Goal: Task Accomplishment & Management: Manage account settings

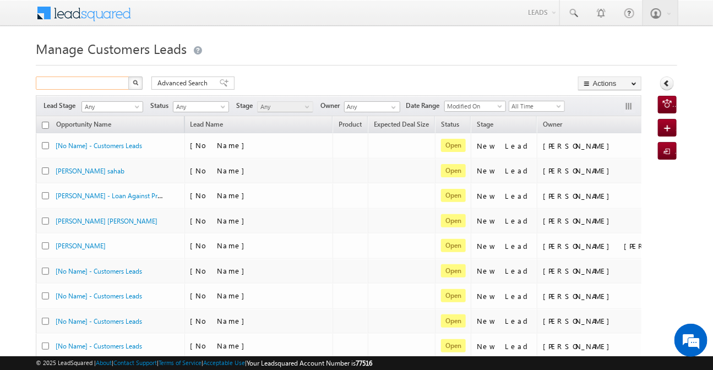
click at [105, 84] on input "text" at bounding box center [83, 82] width 94 height 13
paste input "983284"
type input "983284"
click at [135, 81] on img "button" at bounding box center [136, 83] width 6 height 6
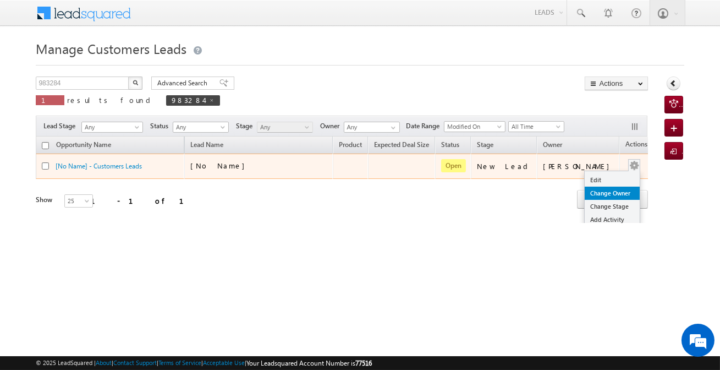
click at [595, 195] on link "Change Owner" at bounding box center [612, 193] width 55 height 13
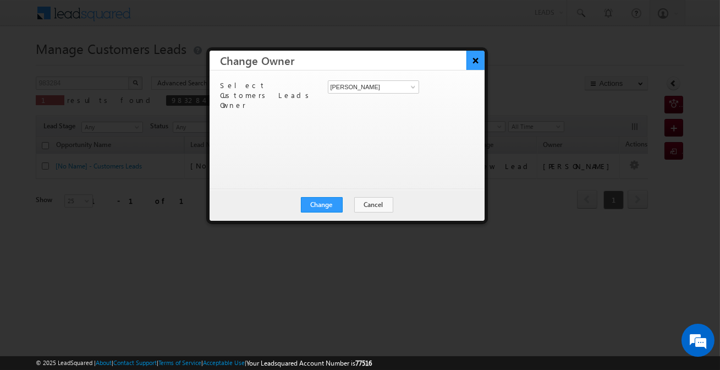
click at [475, 62] on button "×" at bounding box center [476, 60] width 18 height 19
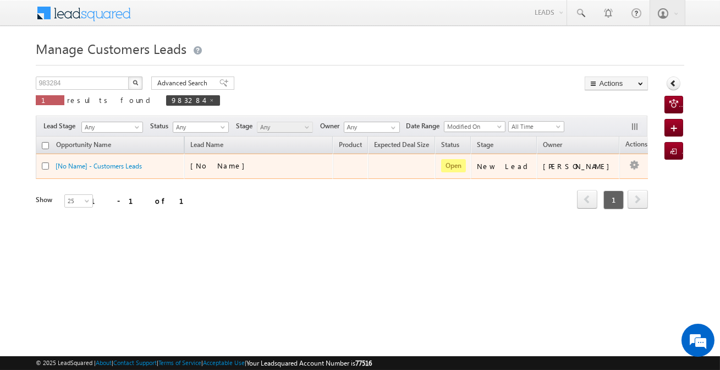
click at [594, 173] on td "[PERSON_NAME]" at bounding box center [578, 166] width 83 height 25
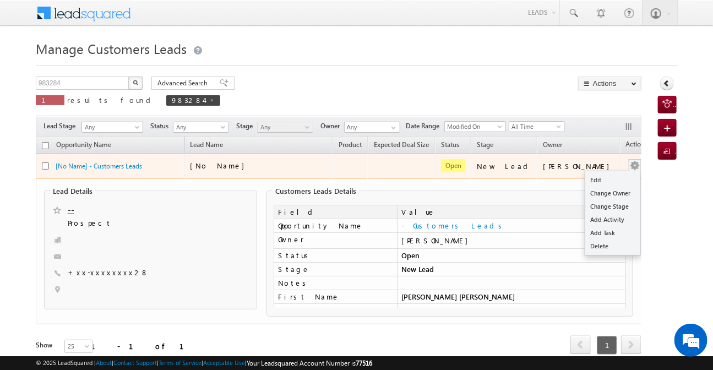
click at [585, 178] on link "Edit" at bounding box center [612, 179] width 55 height 13
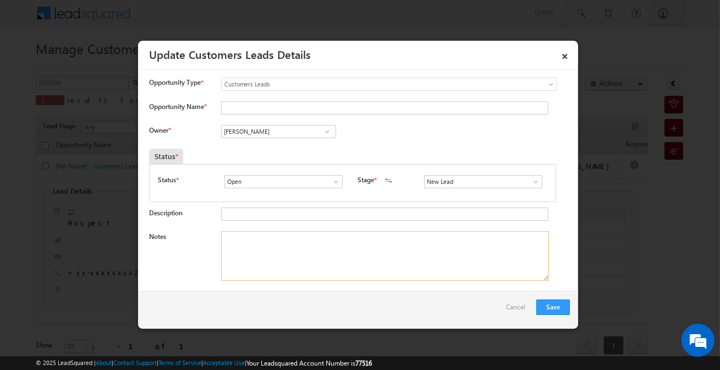
click at [287, 255] on textarea "Notes" at bounding box center [385, 256] width 328 height 50
paste textarea "[PERSON_NAME] [PERSON_NAME] / Purchase / 20-Lakh / Self-Employed / Income 50k /…"
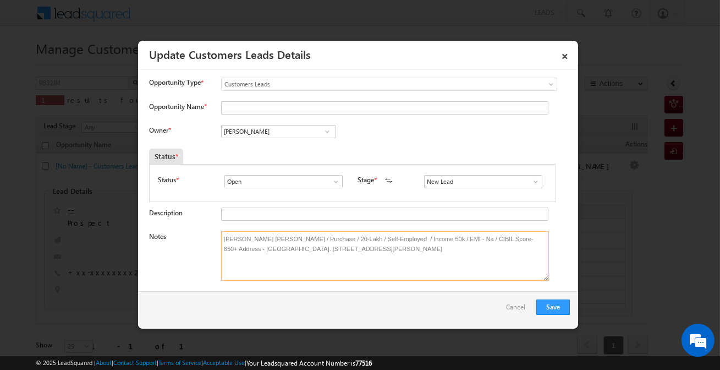
type textarea "[PERSON_NAME] [PERSON_NAME] / Purchase / 20-Lakh / Self-Employed / Income 50k /…"
click at [463, 182] on input "New Lead" at bounding box center [483, 181] width 118 height 13
click at [450, 193] on link "Sales Marked" at bounding box center [483, 194] width 118 height 13
type input "Sales Marked"
click at [279, 129] on input "[PERSON_NAME]" at bounding box center [278, 131] width 115 height 13
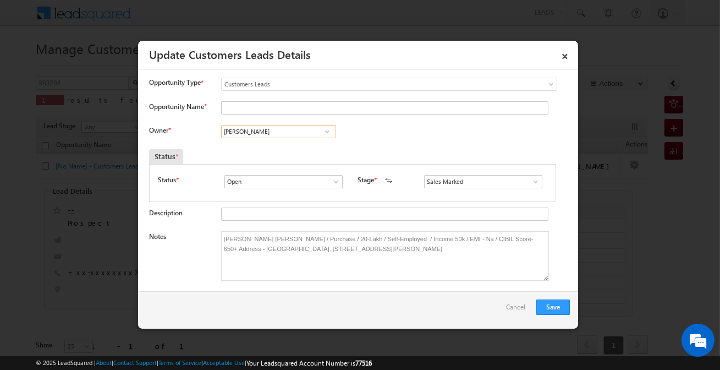
paste input "[PERSON_NAME]"
type input "[PERSON_NAME]"
click at [272, 105] on input "Opportunity Name *" at bounding box center [384, 107] width 327 height 13
paste input "[PERSON_NAME] [PERSON_NAME]"
type input "[PERSON_NAME] [PERSON_NAME]"
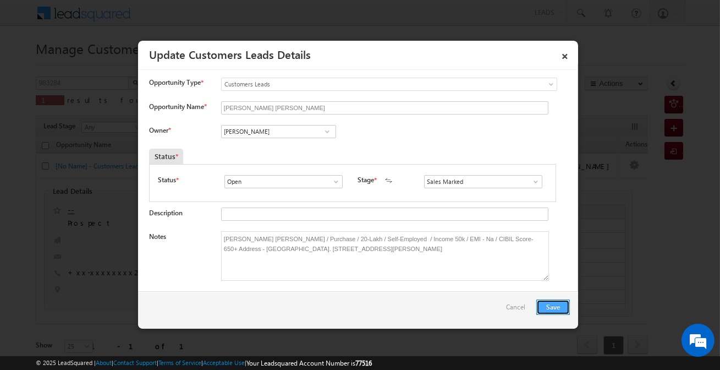
click at [557, 310] on button "Save" at bounding box center [553, 306] width 34 height 15
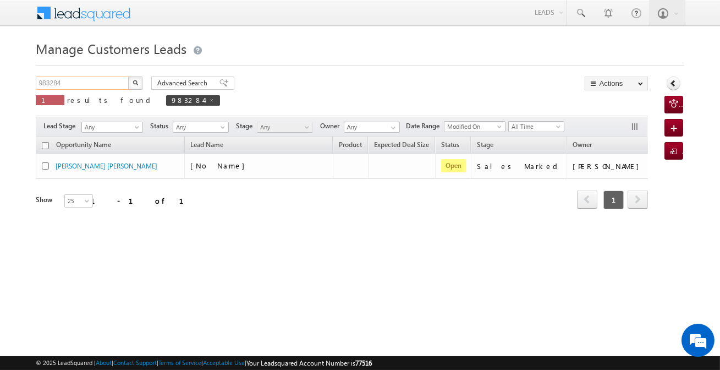
click at [117, 87] on input "983284" at bounding box center [83, 82] width 94 height 13
paste input "2053"
type input "982053"
click at [146, 86] on div "Advanced Search Advanced search results" at bounding box center [188, 82] width 91 height 13
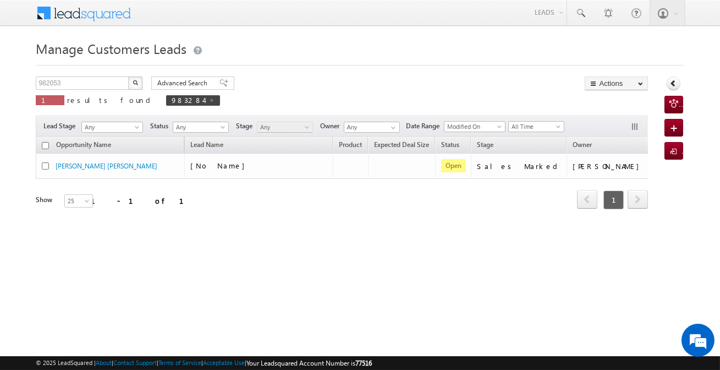
click at [136, 81] on img "button" at bounding box center [136, 83] width 6 height 6
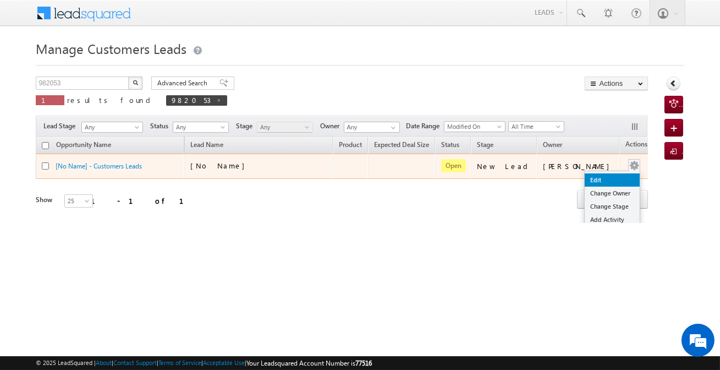
click at [598, 178] on link "Edit" at bounding box center [612, 179] width 55 height 13
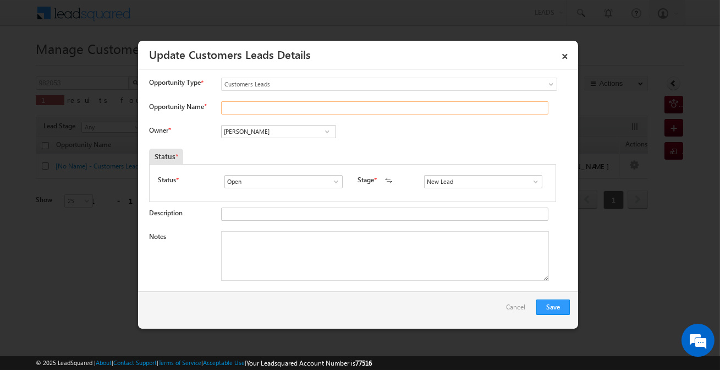
click at [302, 108] on input "Opportunity Name *" at bounding box center [384, 107] width 327 height 13
paste input "[PERSON_NAME]"
type input "[PERSON_NAME]"
click at [495, 186] on input "New Lead" at bounding box center [483, 181] width 118 height 13
click at [473, 196] on link "Sales Marked" at bounding box center [483, 194] width 118 height 13
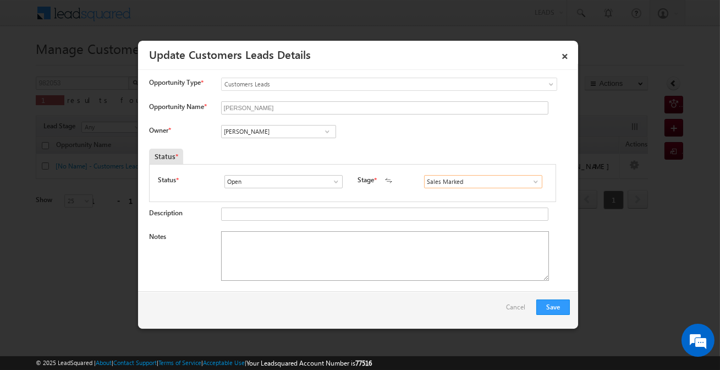
type input "Sales Marked"
click at [356, 247] on textarea "Notes" at bounding box center [385, 256] width 328 height 50
paste textarea "Customer required 25 Lakh Top-up loan but we inform him as per income check the…"
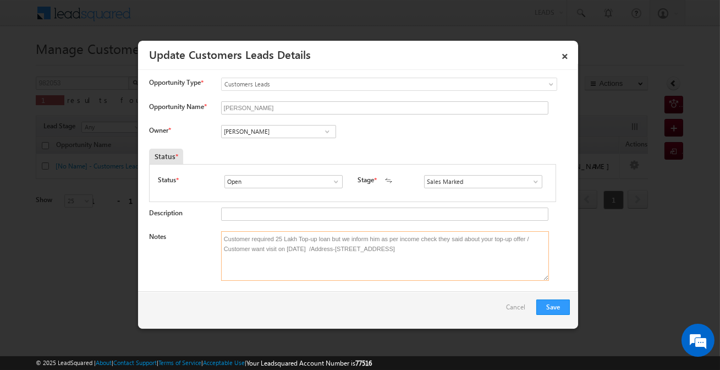
type textarea "Customer required 25 Lakh Top-up loan but we inform him as per income check the…"
click at [314, 130] on input "[PERSON_NAME]" at bounding box center [278, 131] width 115 height 13
paste input "[PERSON_NAME]"
click at [282, 152] on span "[EMAIL_ADDRESS][DOMAIN_NAME]" at bounding box center [275, 153] width 99 height 8
type input "[PERSON_NAME]"
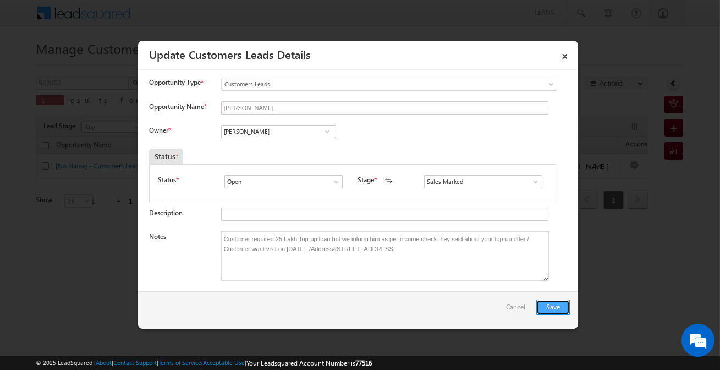
click at [560, 309] on button "Save" at bounding box center [553, 306] width 34 height 15
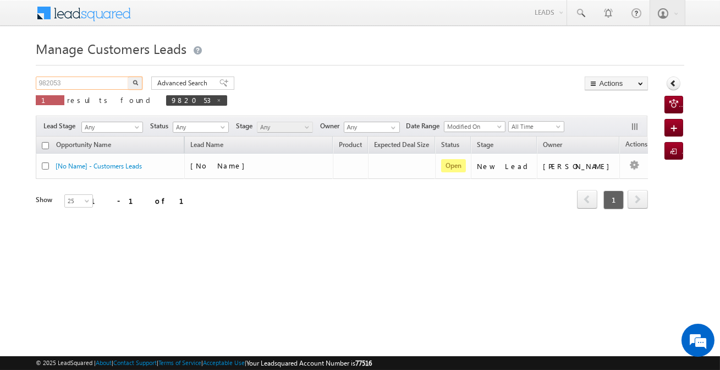
click at [103, 80] on input "982053" at bounding box center [83, 82] width 94 height 13
paste input "59780"
type input "959780"
click at [134, 84] on img "button" at bounding box center [136, 83] width 6 height 6
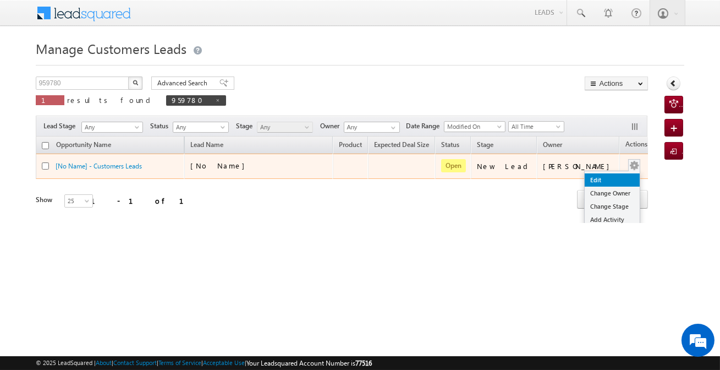
click at [601, 176] on link "Edit" at bounding box center [612, 179] width 55 height 13
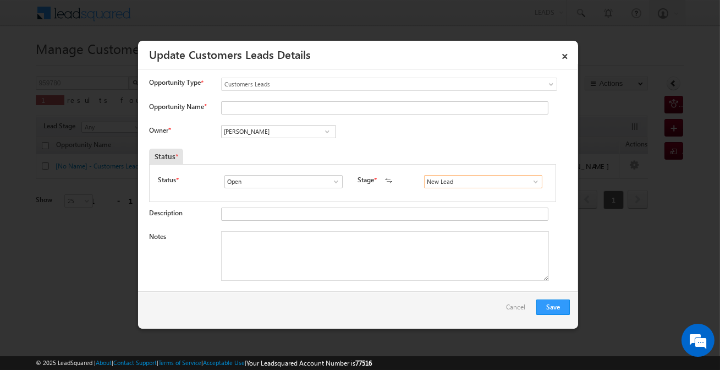
click at [491, 177] on input "New Lead" at bounding box center [483, 181] width 118 height 13
click at [463, 194] on link "Sales Marked" at bounding box center [483, 194] width 118 height 13
type input "Sales Marked"
click at [273, 106] on input "Opportunity Name *" at bounding box center [384, 107] width 327 height 13
type input "[PERSON_NAME]"
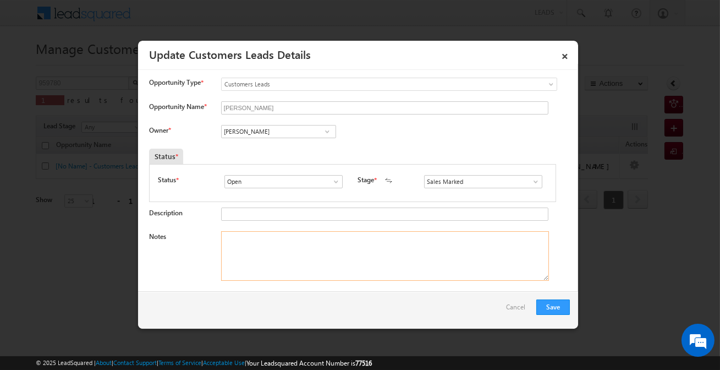
click at [286, 254] on textarea "Notes" at bounding box center [385, 256] width 328 height 50
click at [278, 132] on input "[PERSON_NAME]" at bounding box center [278, 131] width 115 height 13
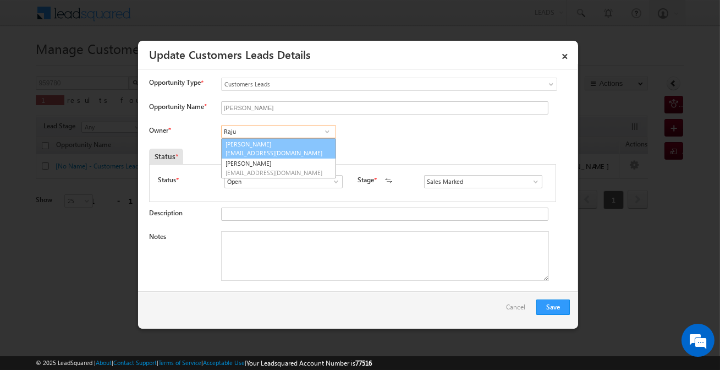
click at [270, 154] on span "[EMAIL_ADDRESS][DOMAIN_NAME]" at bounding box center [275, 153] width 99 height 8
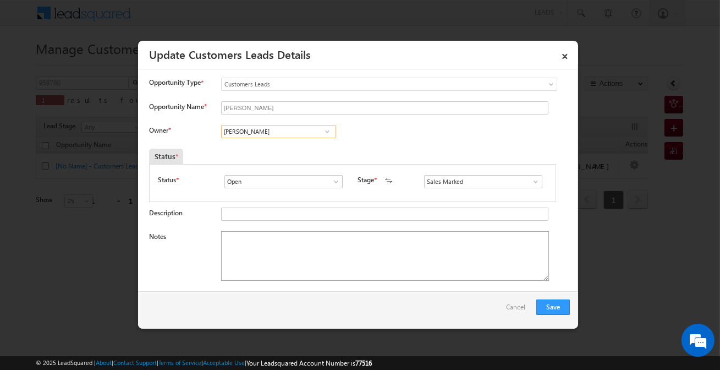
type input "[PERSON_NAME]"
click at [289, 260] on textarea "Notes" at bounding box center [385, 256] width 328 height 50
paste textarea "[PERSON_NAME] / Customer required 5 Lakh top-up loan / Address-[PERSON_NAME][GE…"
type textarea "[PERSON_NAME] / Customer required 5 Lakh top-up loan / Address-[PERSON_NAME][GE…"
click at [550, 304] on button "Save" at bounding box center [553, 306] width 34 height 15
